Goal: Transaction & Acquisition: Purchase product/service

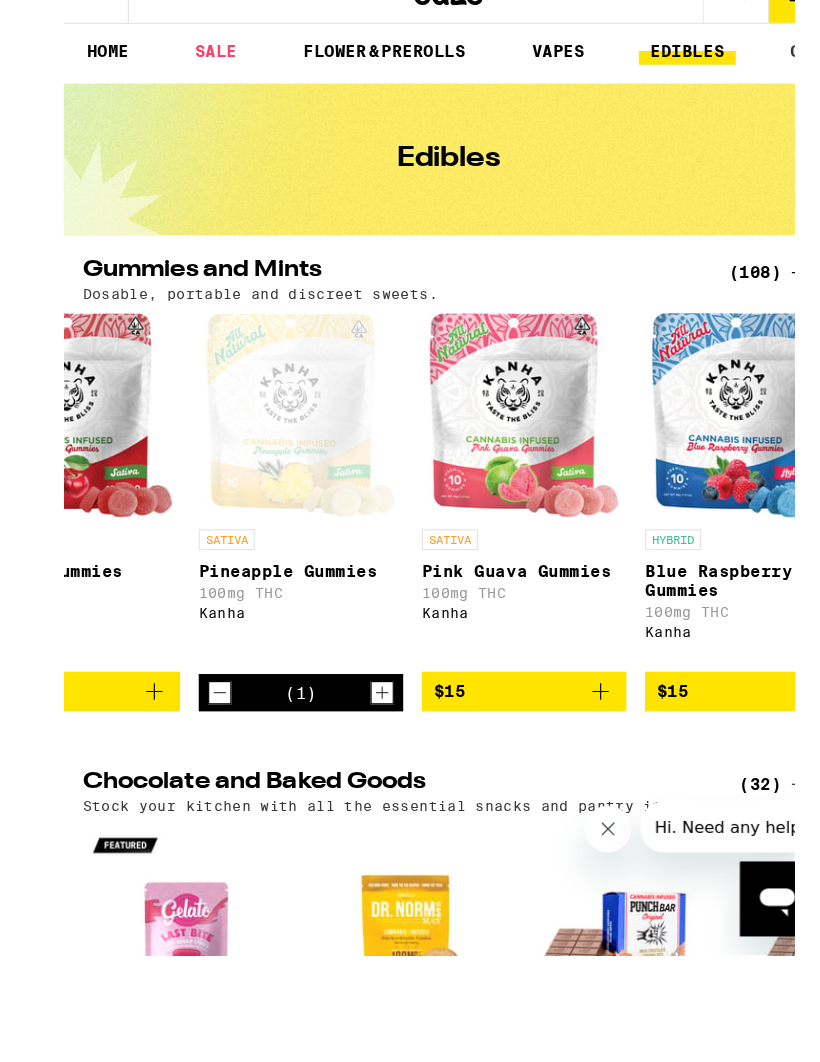
scroll to position [1, 0]
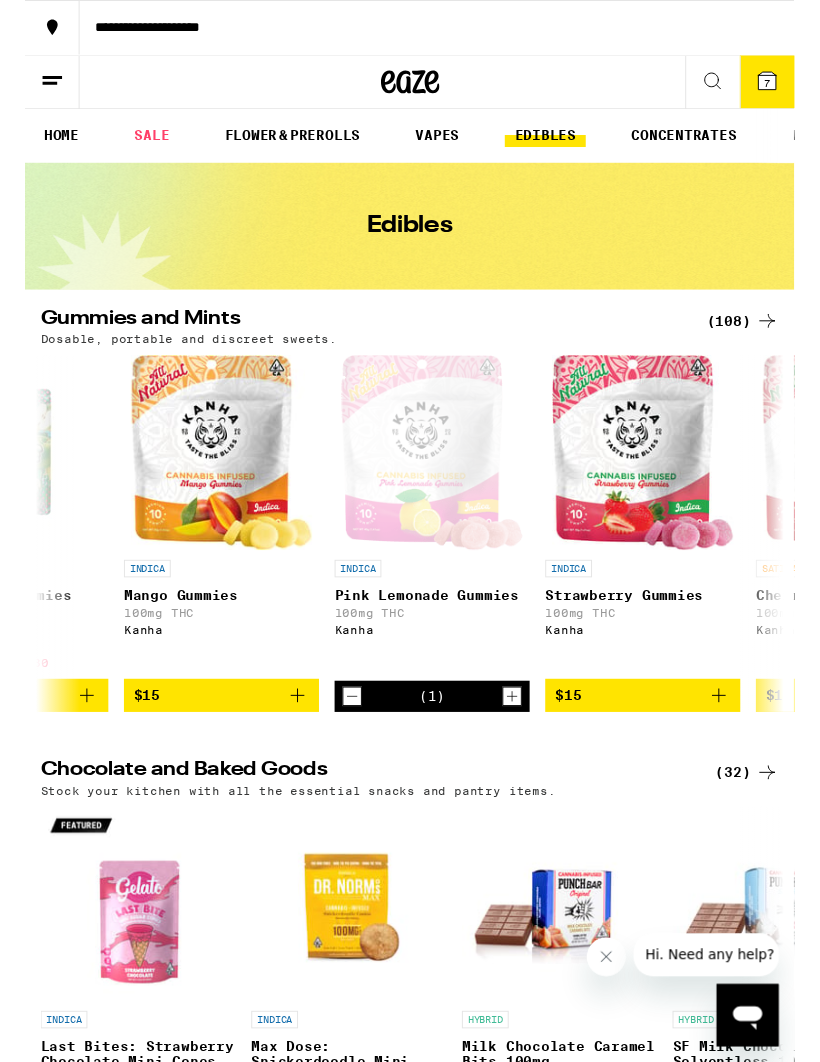
click at [270, 725] on icon "Add to bag" at bounding box center [279, 713] width 24 height 24
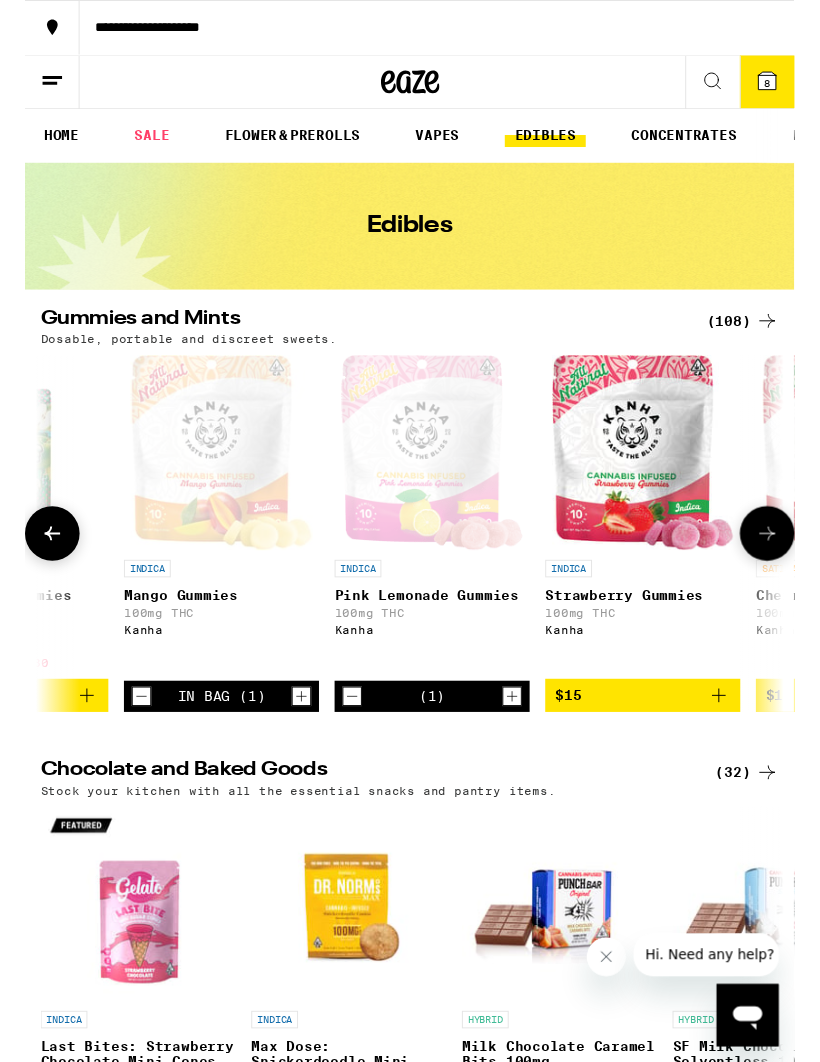
scroll to position [2, 0]
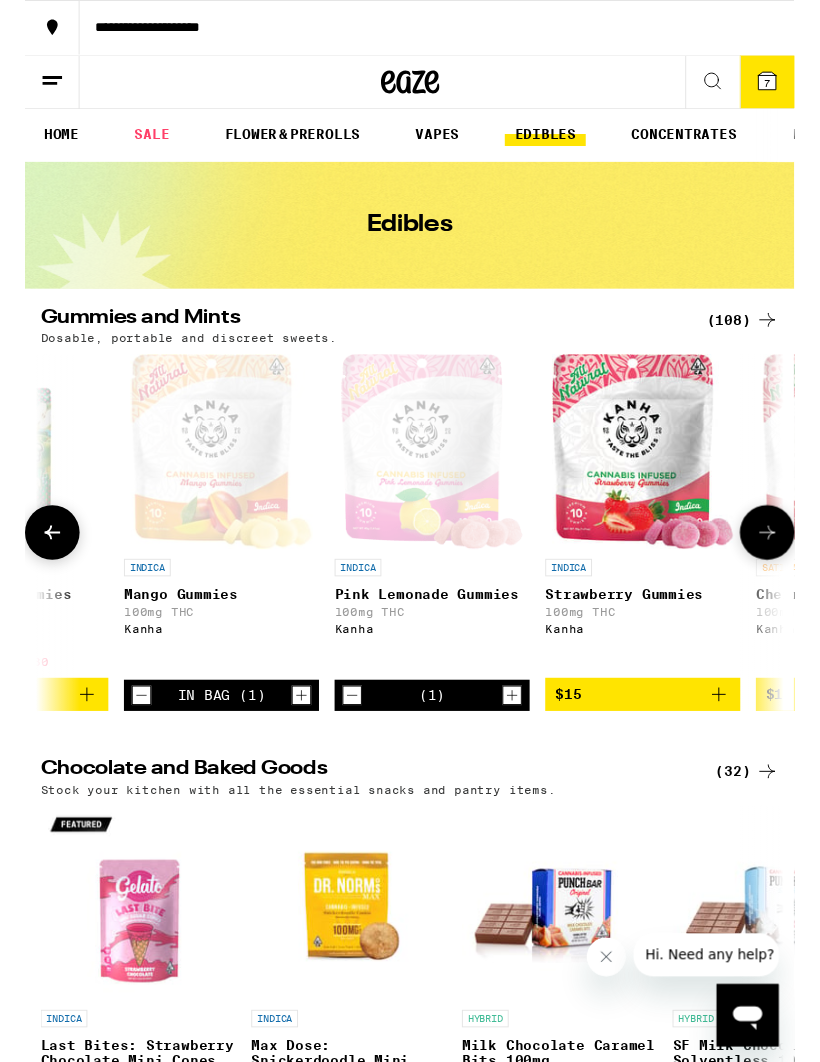
click at [475, 587] on div "INDICA" at bounding box center [417, 582] width 200 height 18
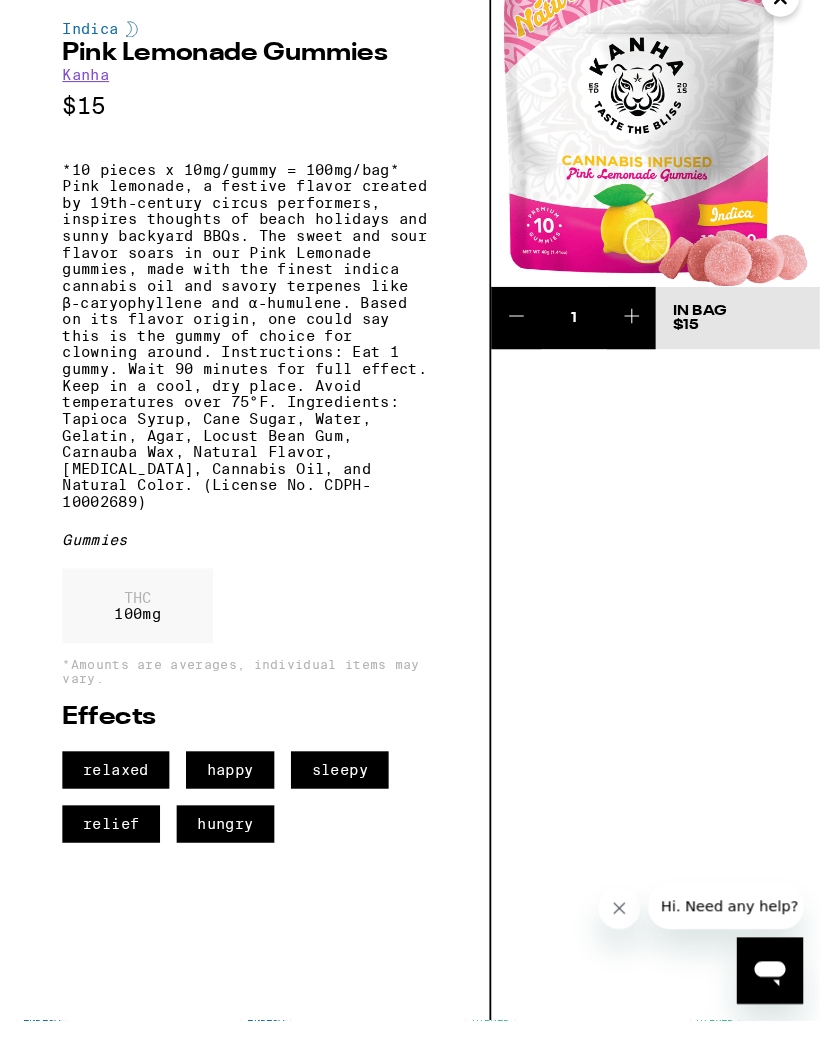
scroll to position [29, 0]
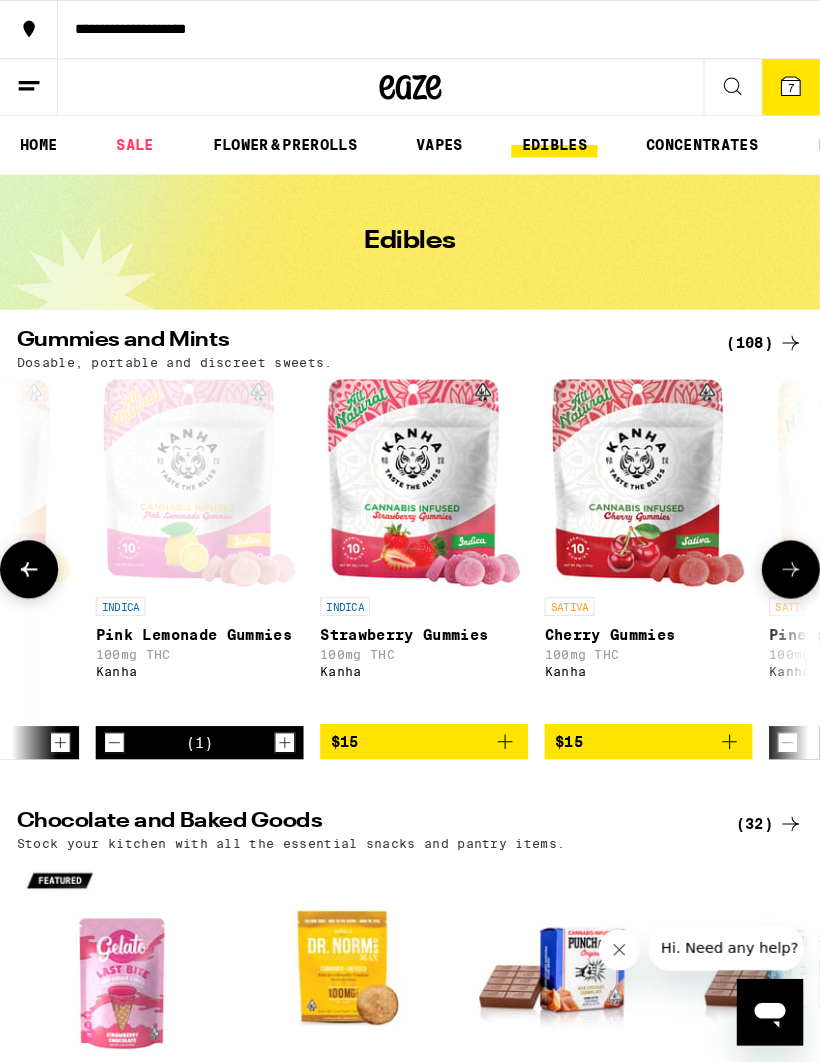
scroll to position [0, 6631]
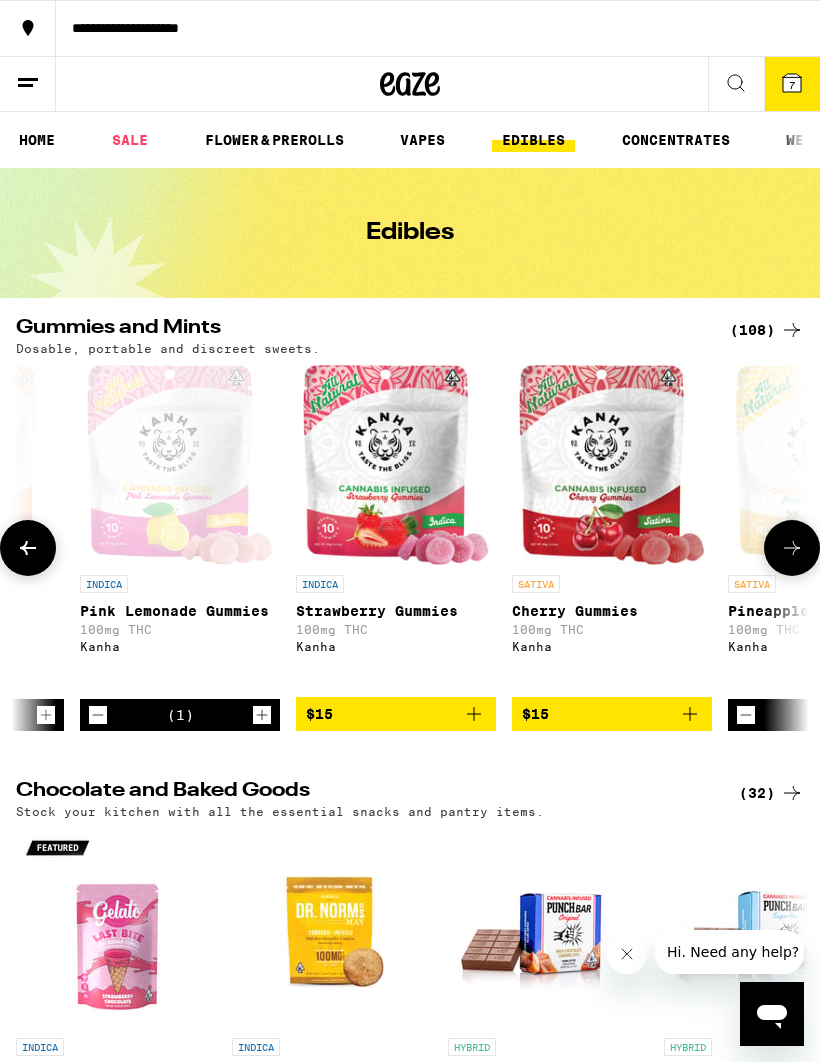
click at [438, 726] on span "$15" at bounding box center [396, 714] width 180 height 24
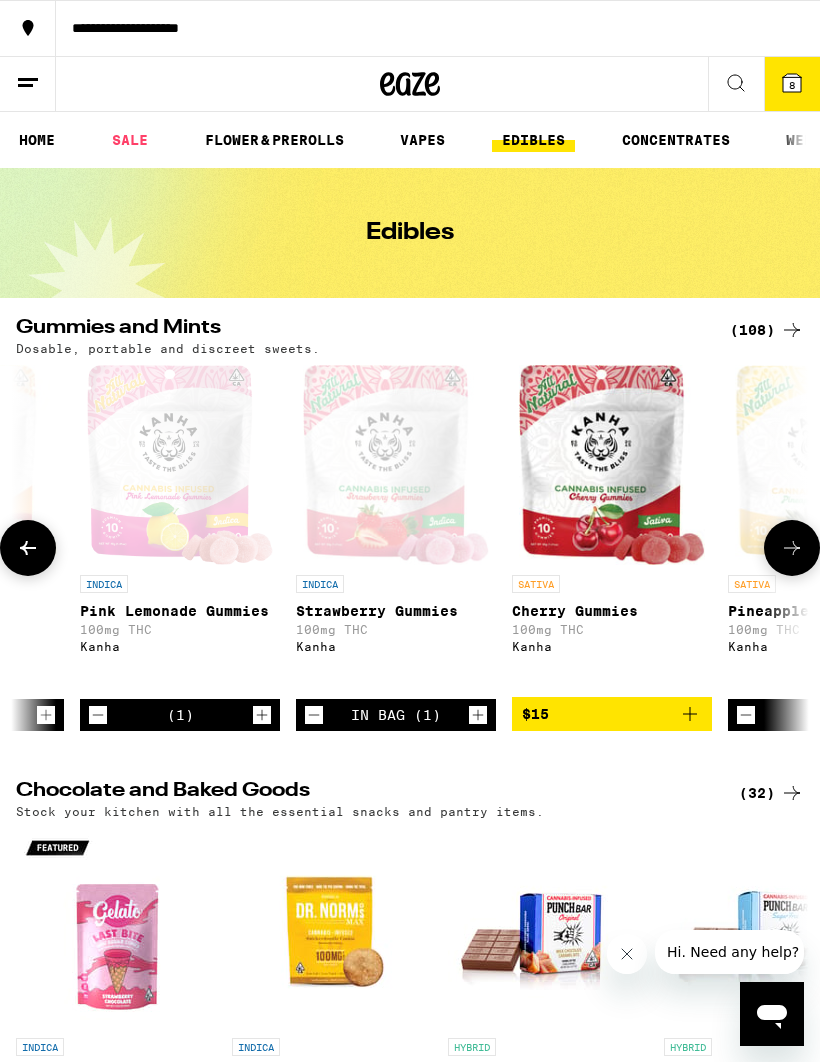
click at [642, 726] on span "$15" at bounding box center [612, 714] width 180 height 24
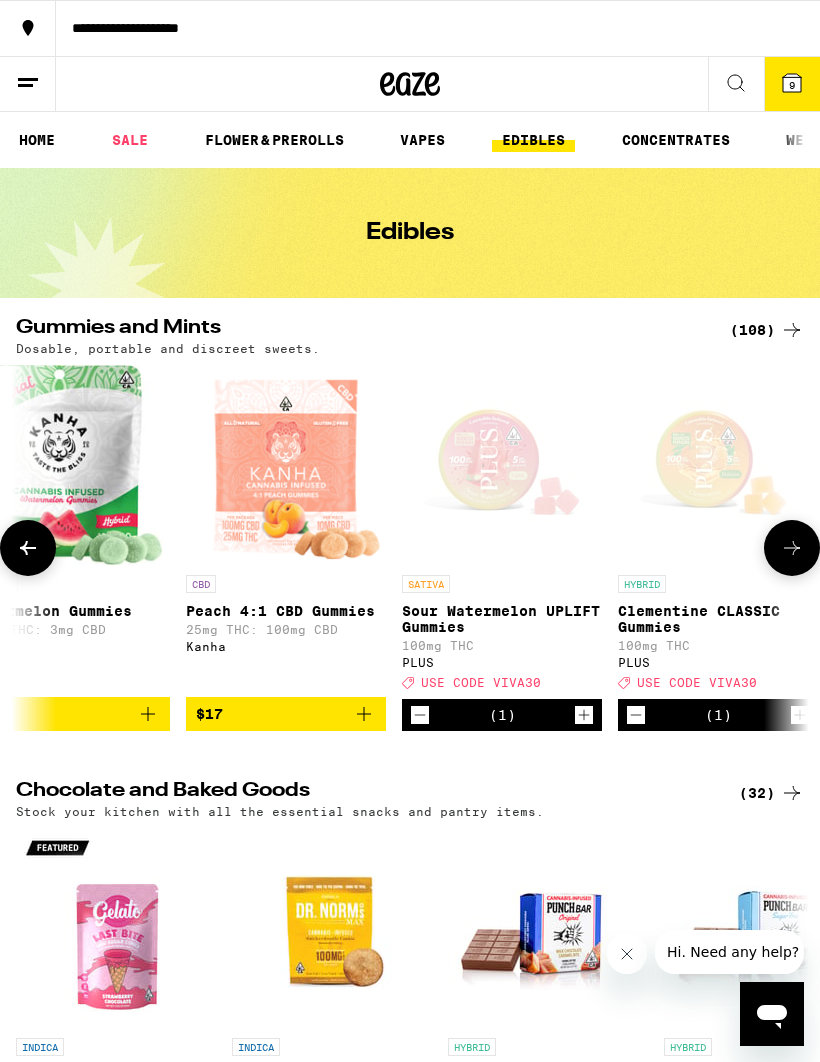
scroll to position [0, 8059]
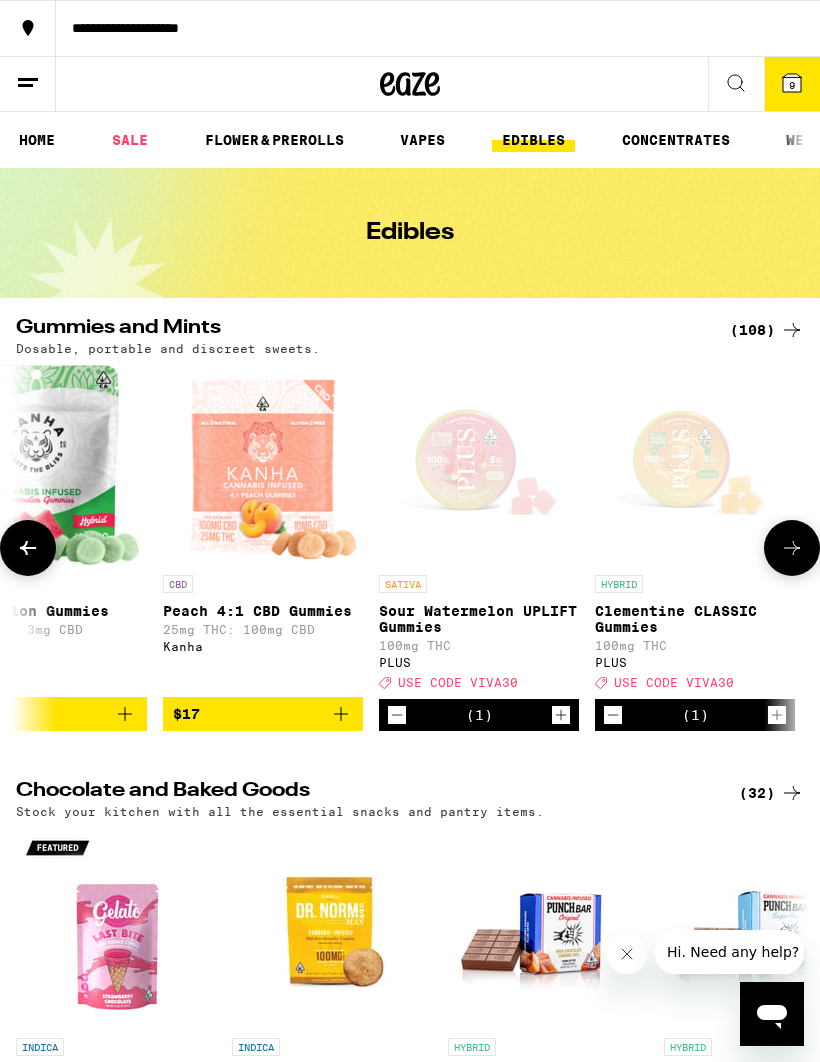
click at [532, 724] on div "(1)" at bounding box center [479, 715] width 200 height 32
click at [487, 624] on p "Sour Watermelon UPLIFT Gummies" at bounding box center [479, 619] width 200 height 32
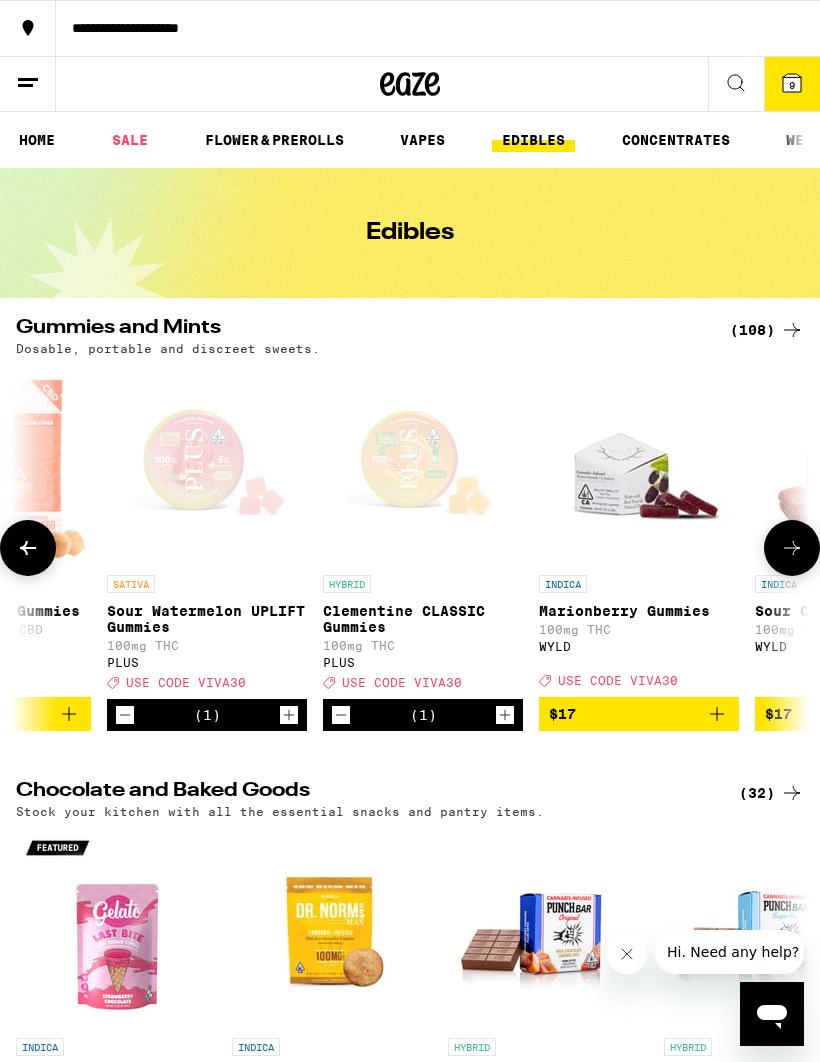
scroll to position [0, 8334]
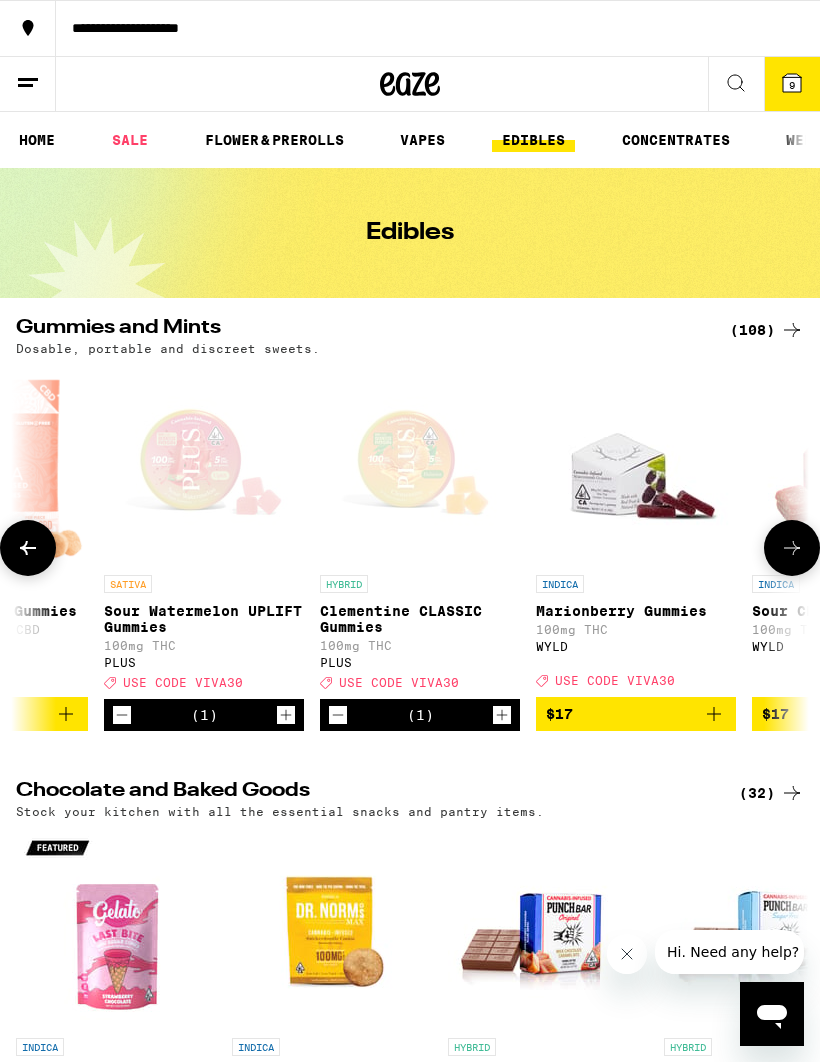
click at [799, 81] on icon at bounding box center [792, 83] width 18 height 18
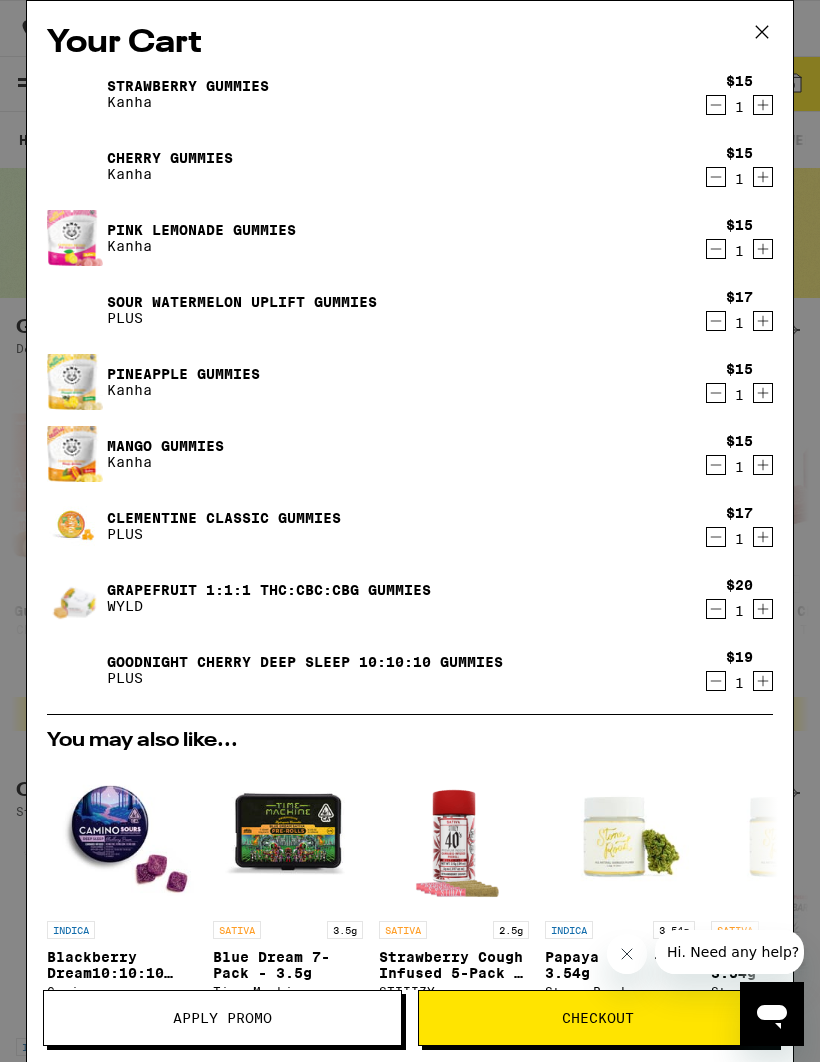
click at [182, 150] on link "Cherry Gummies" at bounding box center [170, 158] width 126 height 16
click at [91, 167] on img at bounding box center [75, 166] width 56 height 56
click at [183, 152] on link "Cherry Gummies" at bounding box center [170, 158] width 126 height 16
click at [225, 226] on link "Pink Lemonade Gummies" at bounding box center [201, 230] width 189 height 16
click at [712, 471] on icon "Decrement" at bounding box center [716, 465] width 18 height 24
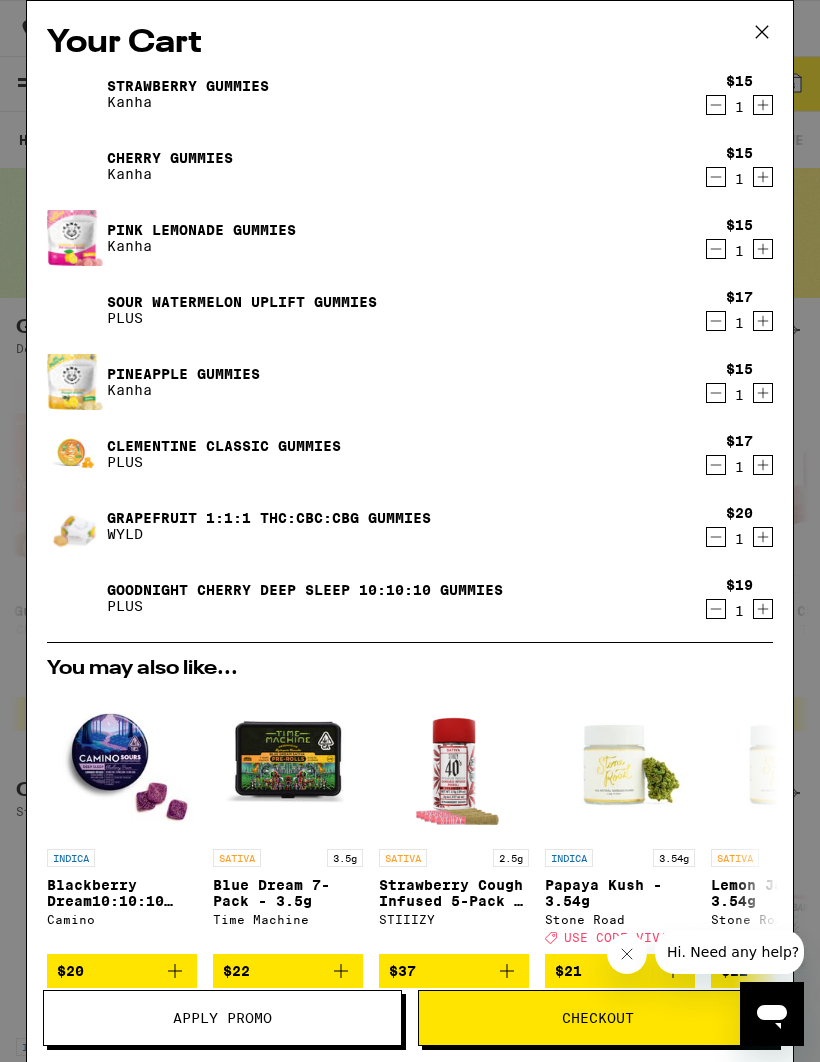
click at [713, 399] on icon "Decrement" at bounding box center [716, 393] width 18 height 24
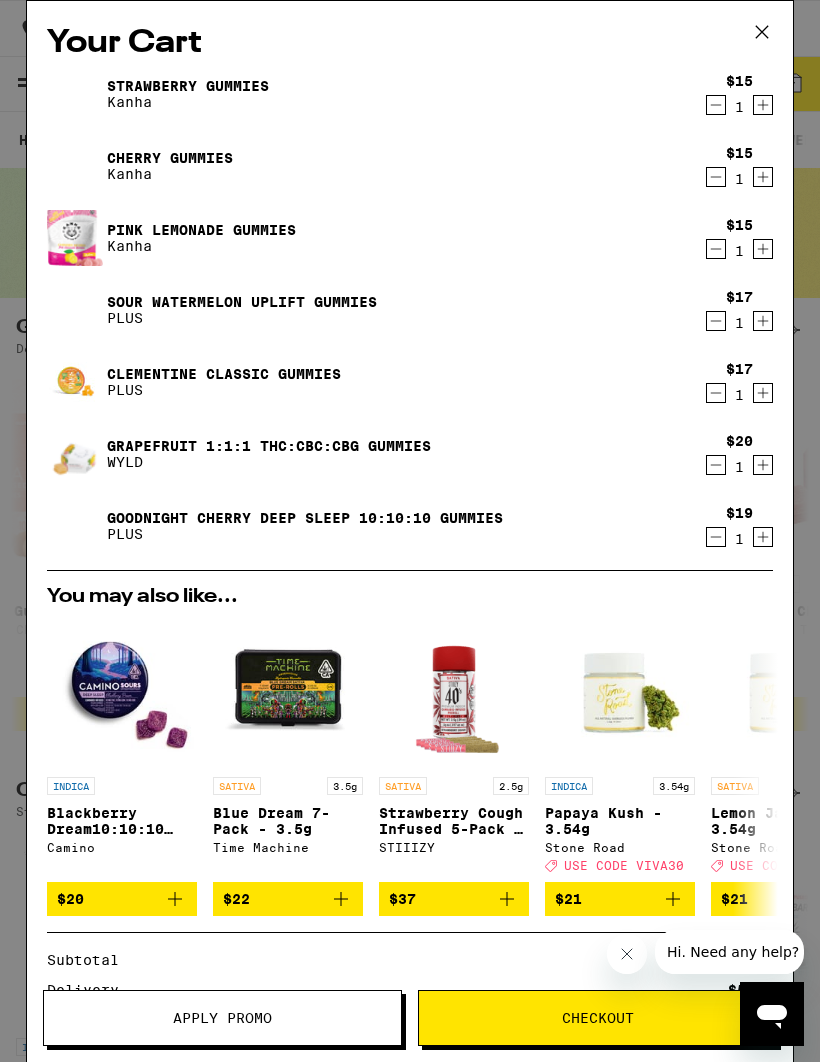
click at [717, 467] on icon "Decrement" at bounding box center [716, 465] width 18 height 24
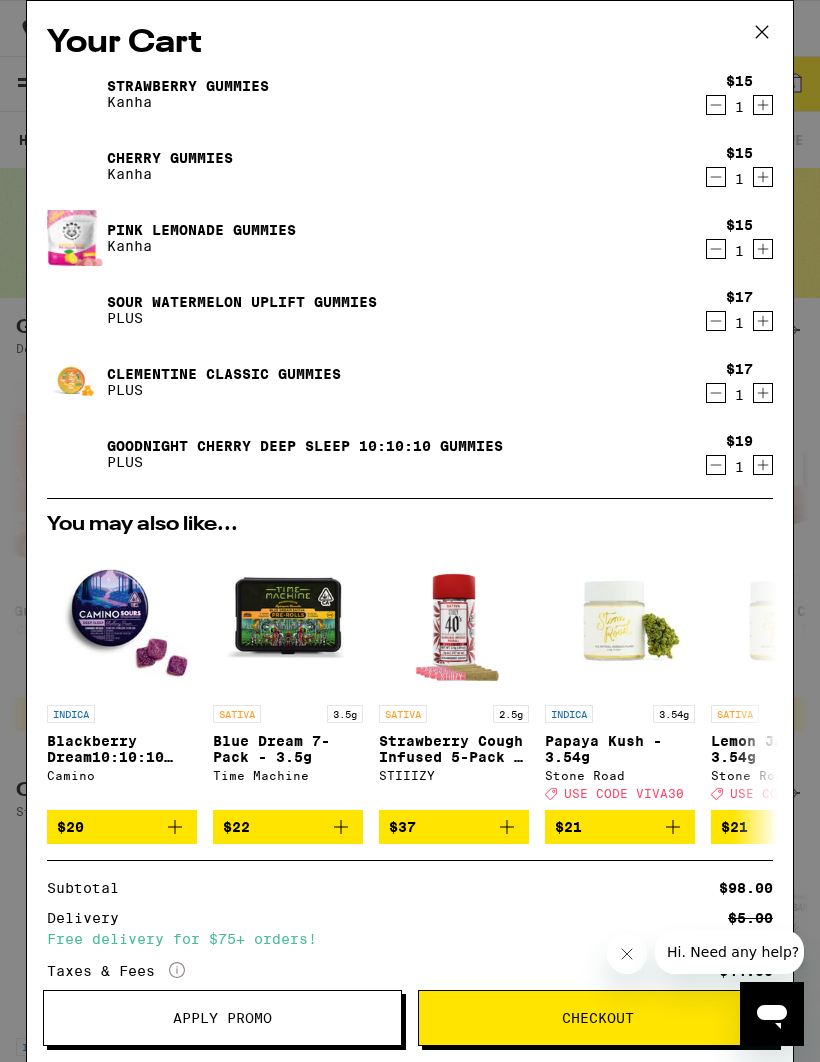
click at [712, 326] on icon "Decrement" at bounding box center [716, 321] width 18 height 24
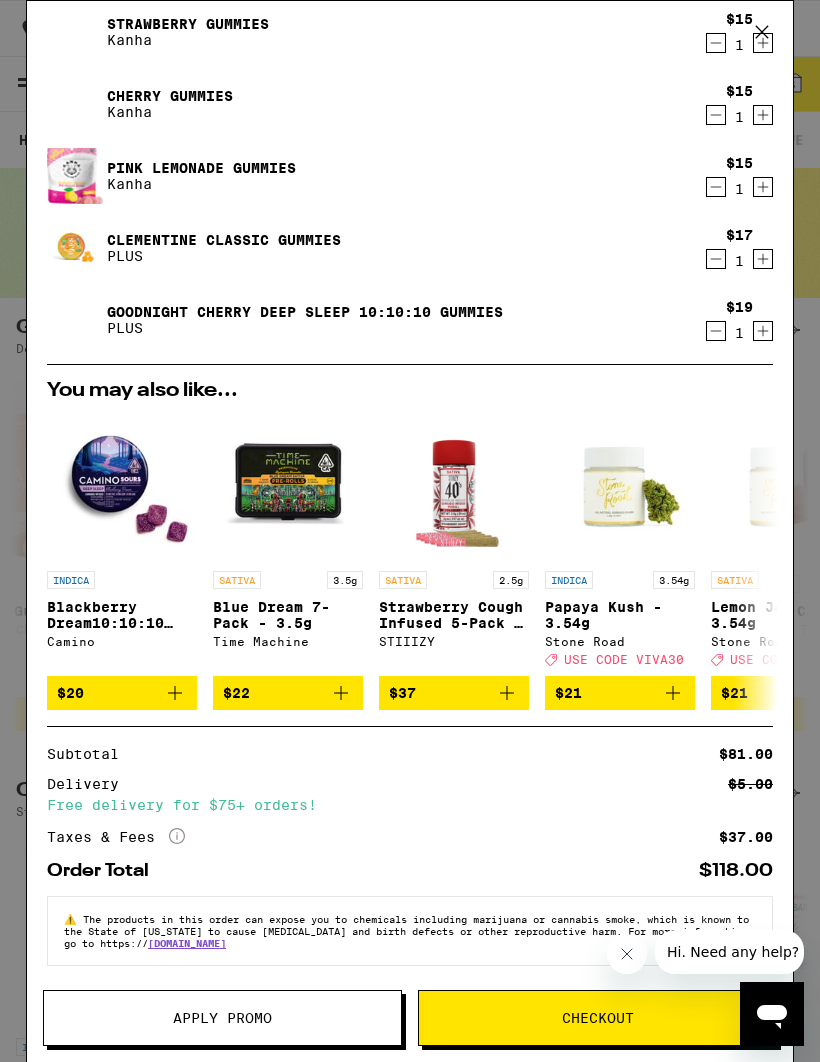
scroll to position [86, 0]
click at [260, 1020] on span "Apply Promo" at bounding box center [222, 1018] width 99 height 14
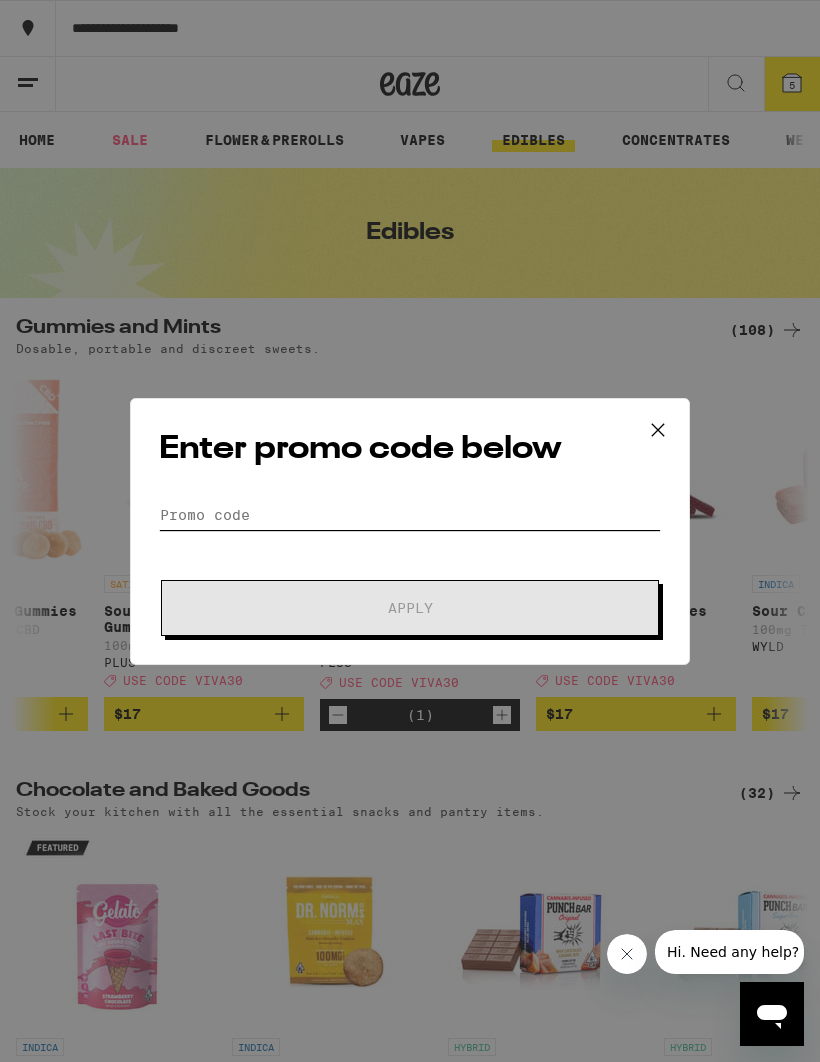
click at [523, 512] on input "Promo Code" at bounding box center [410, 515] width 502 height 30
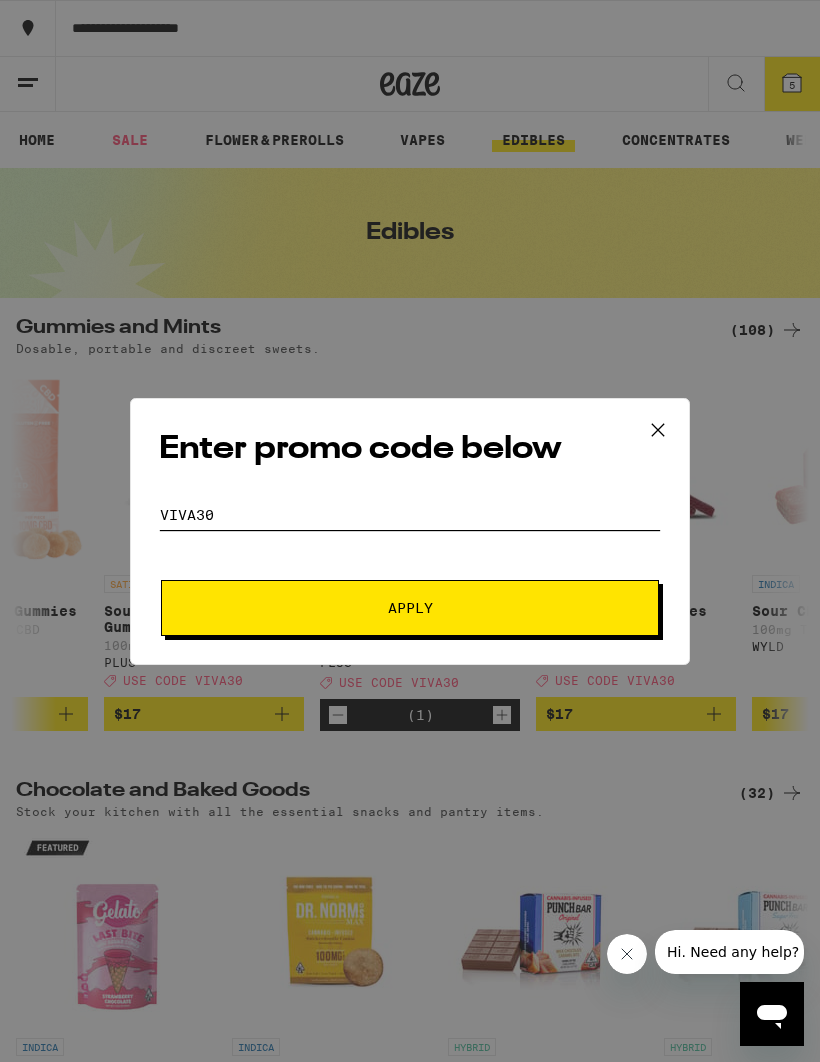
type input "Viva30"
click at [441, 613] on span "Apply" at bounding box center [410, 608] width 360 height 14
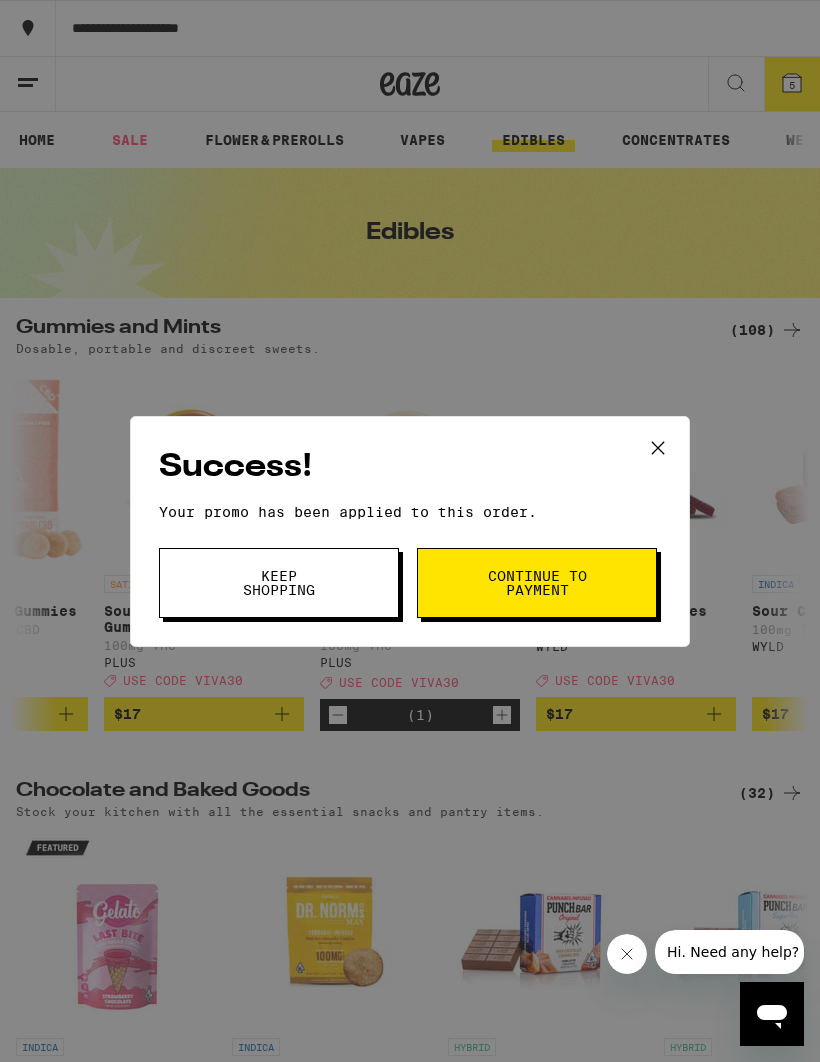
click at [553, 572] on span "Continue to payment" at bounding box center [537, 583] width 102 height 28
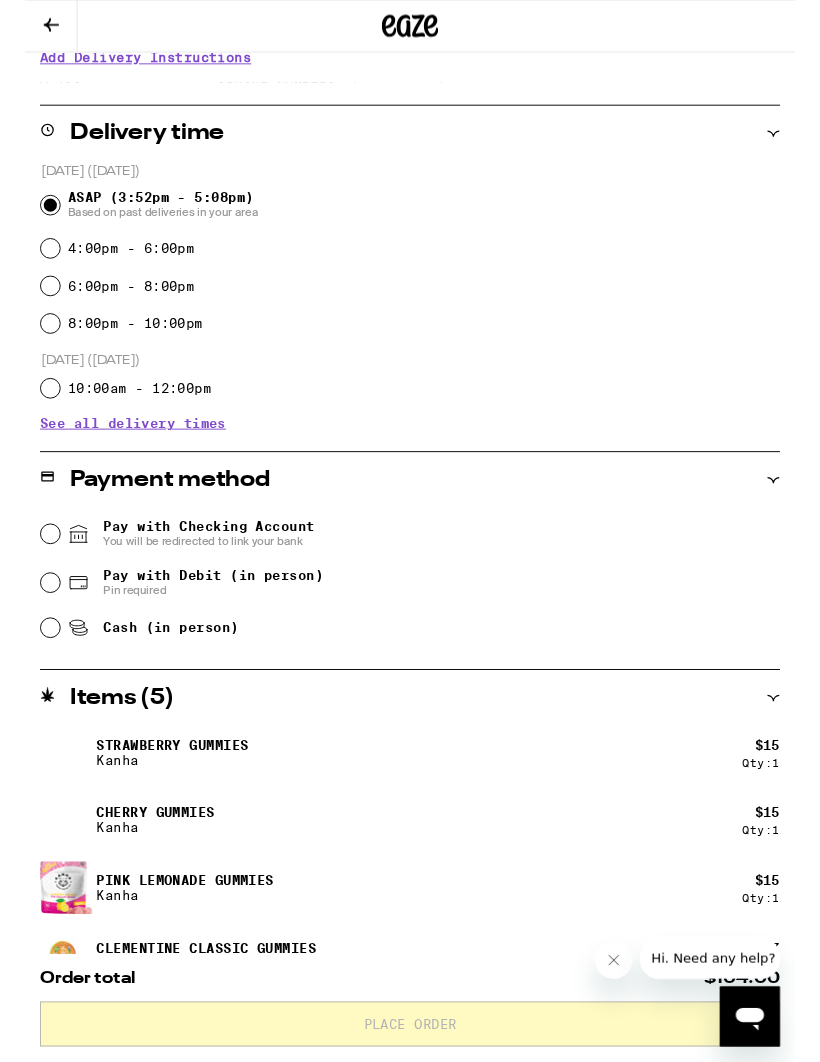
scroll to position [429, 0]
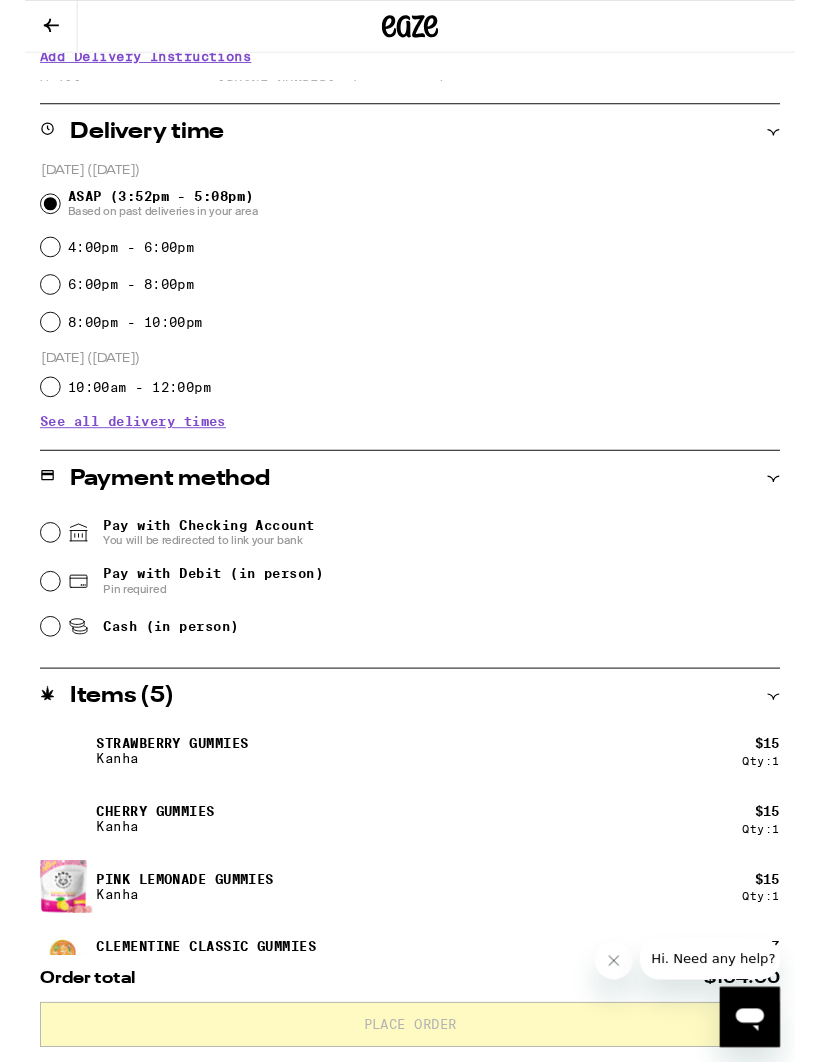
click at [28, 621] on input "Pay with Debit (in person) Pin required" at bounding box center [27, 619] width 20 height 20
radio input "true"
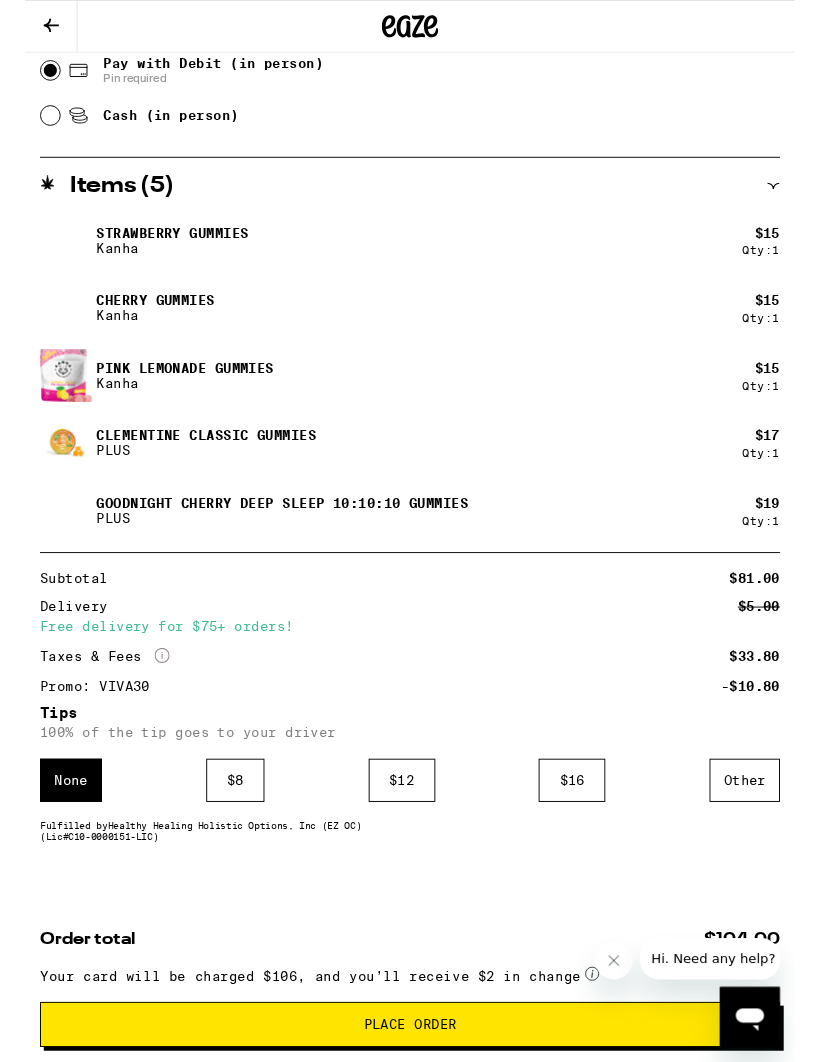
scroll to position [1010, 0]
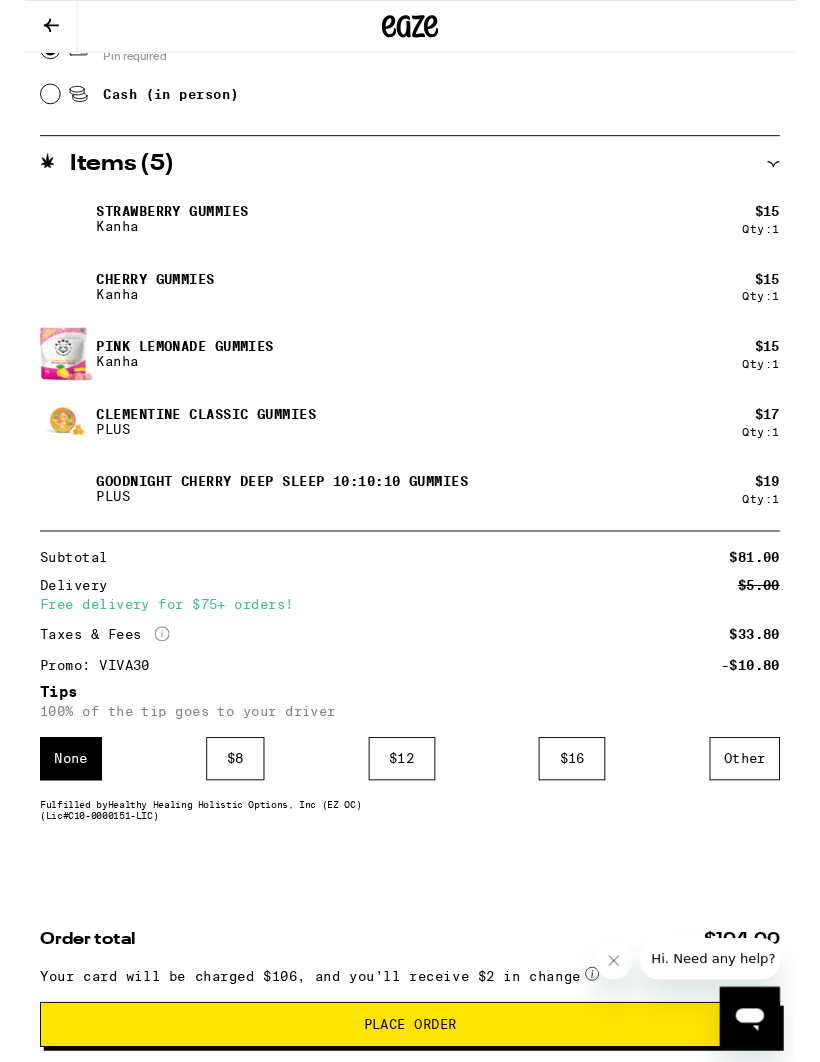
click at [44, 805] on div "None" at bounding box center [49, 808] width 66 height 46
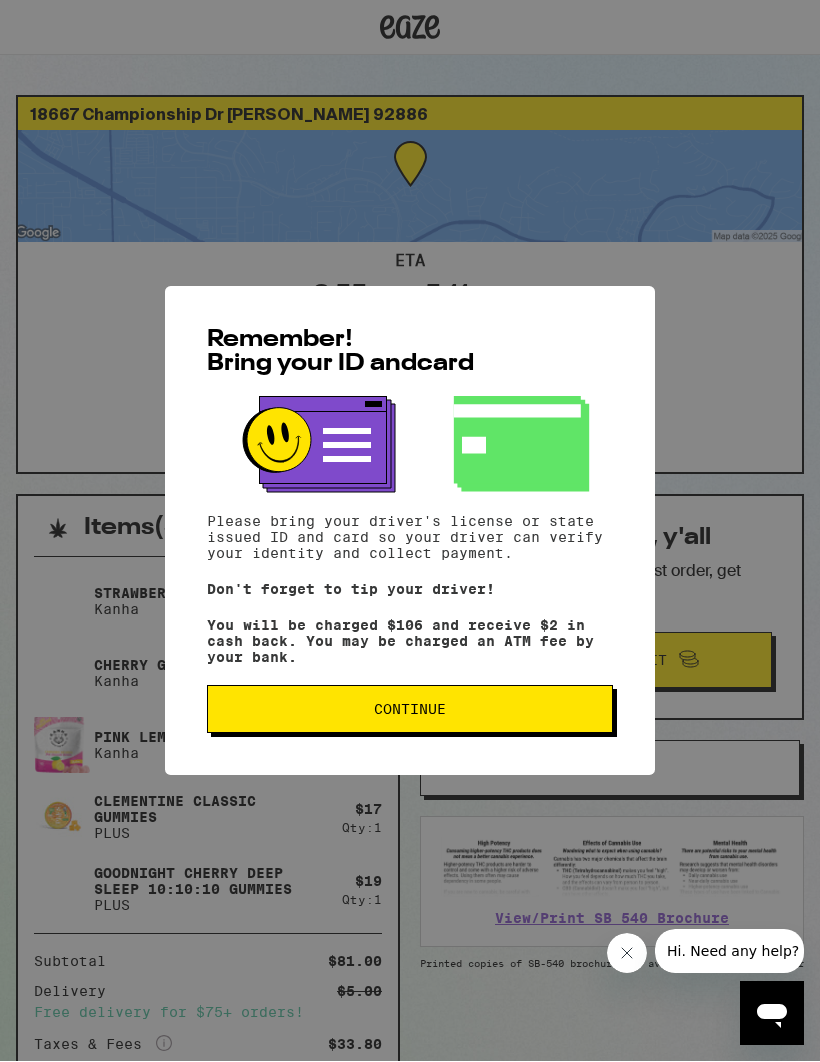
scroll to position [1, 0]
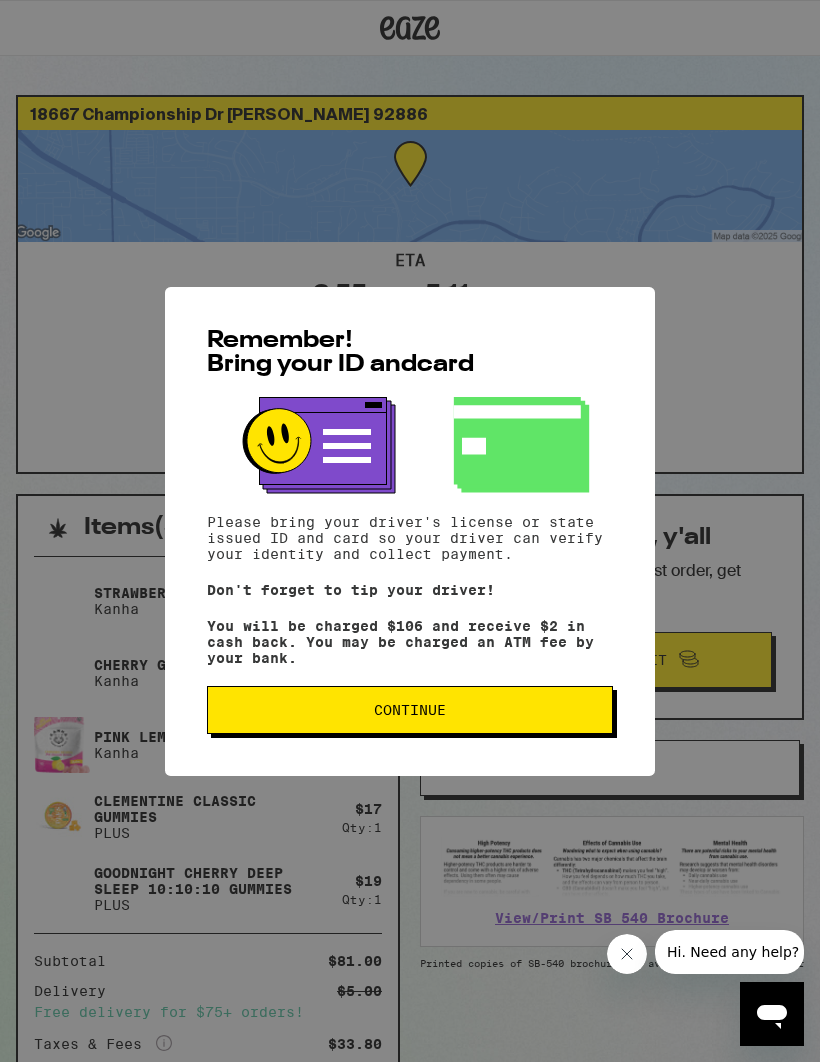
click at [481, 717] on span "Continue" at bounding box center [410, 710] width 372 height 14
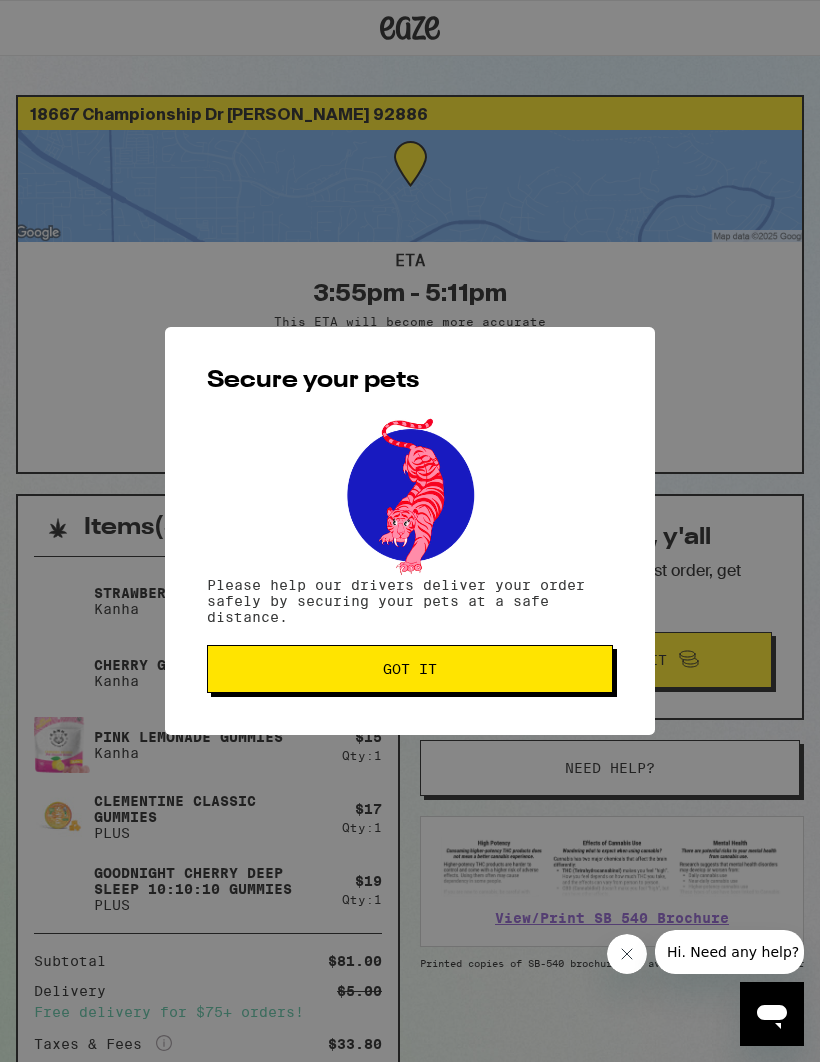
click at [521, 676] on span "Got it" at bounding box center [410, 669] width 372 height 14
